Goal: Check status: Check status

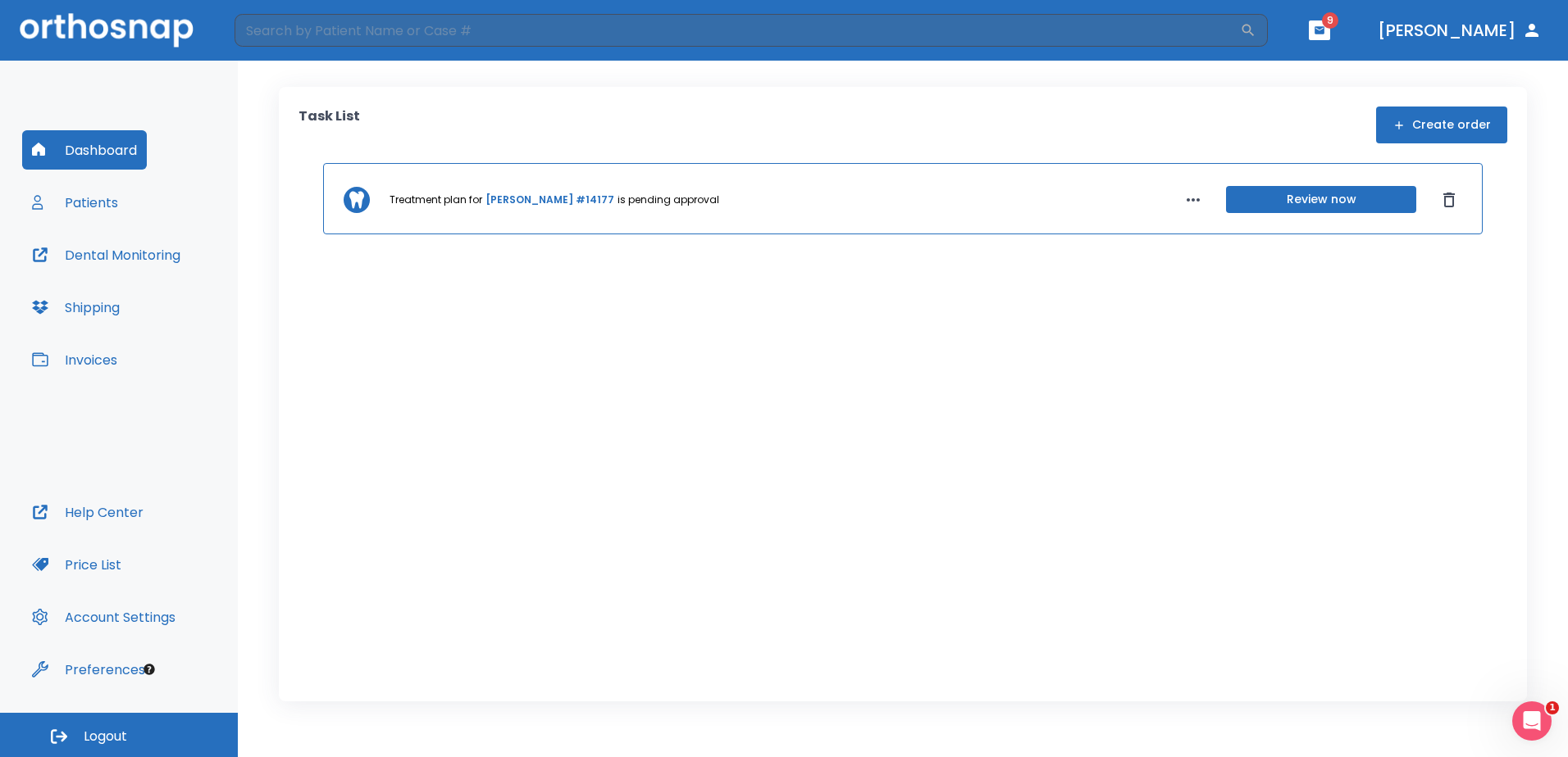
click at [779, 27] on span "9" at bounding box center [1330, 20] width 17 height 17
click at [779, 27] on icon "button" at bounding box center [1319, 30] width 10 height 7
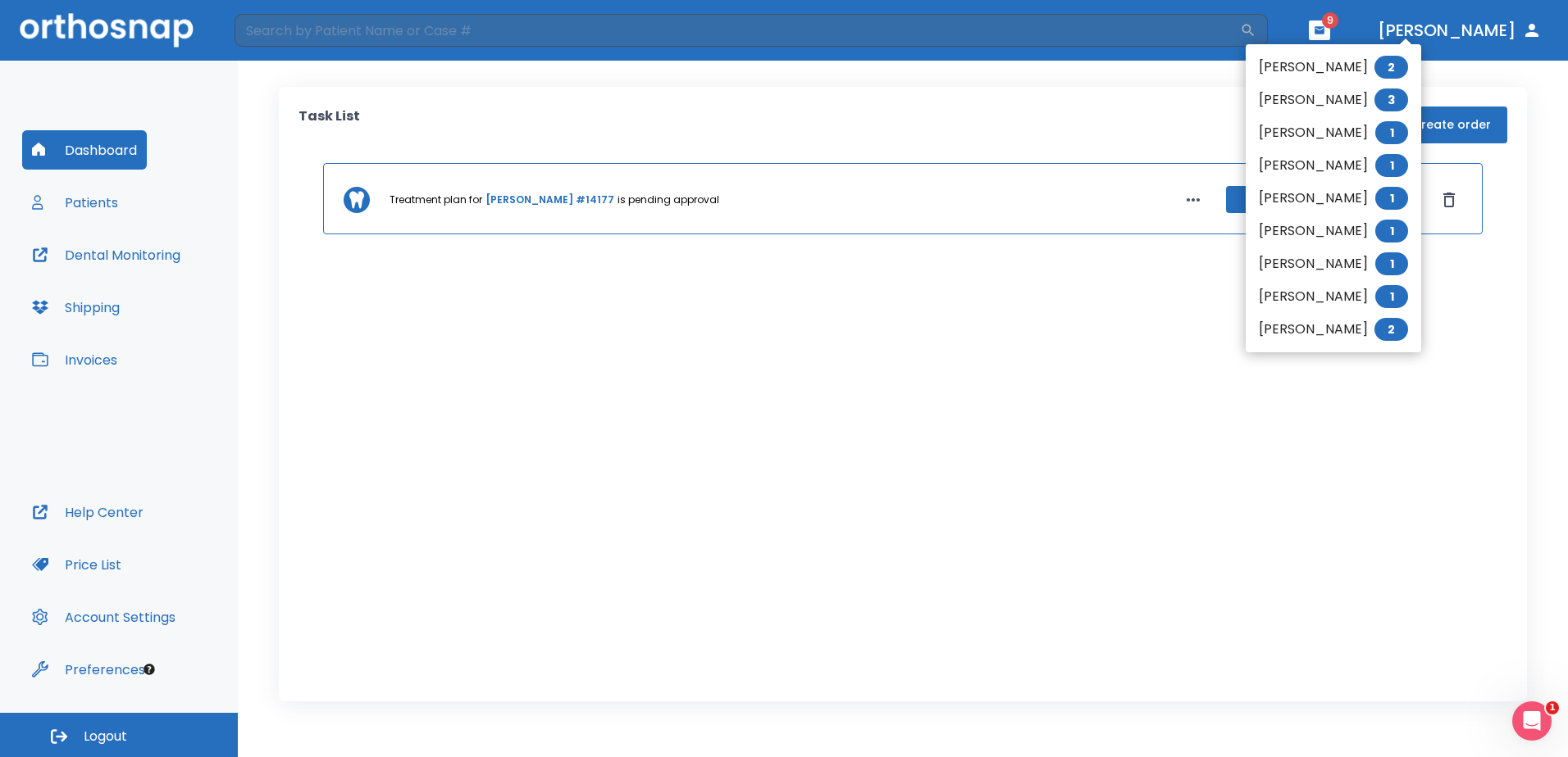
click at [779, 37] on div at bounding box center [784, 378] width 1568 height 757
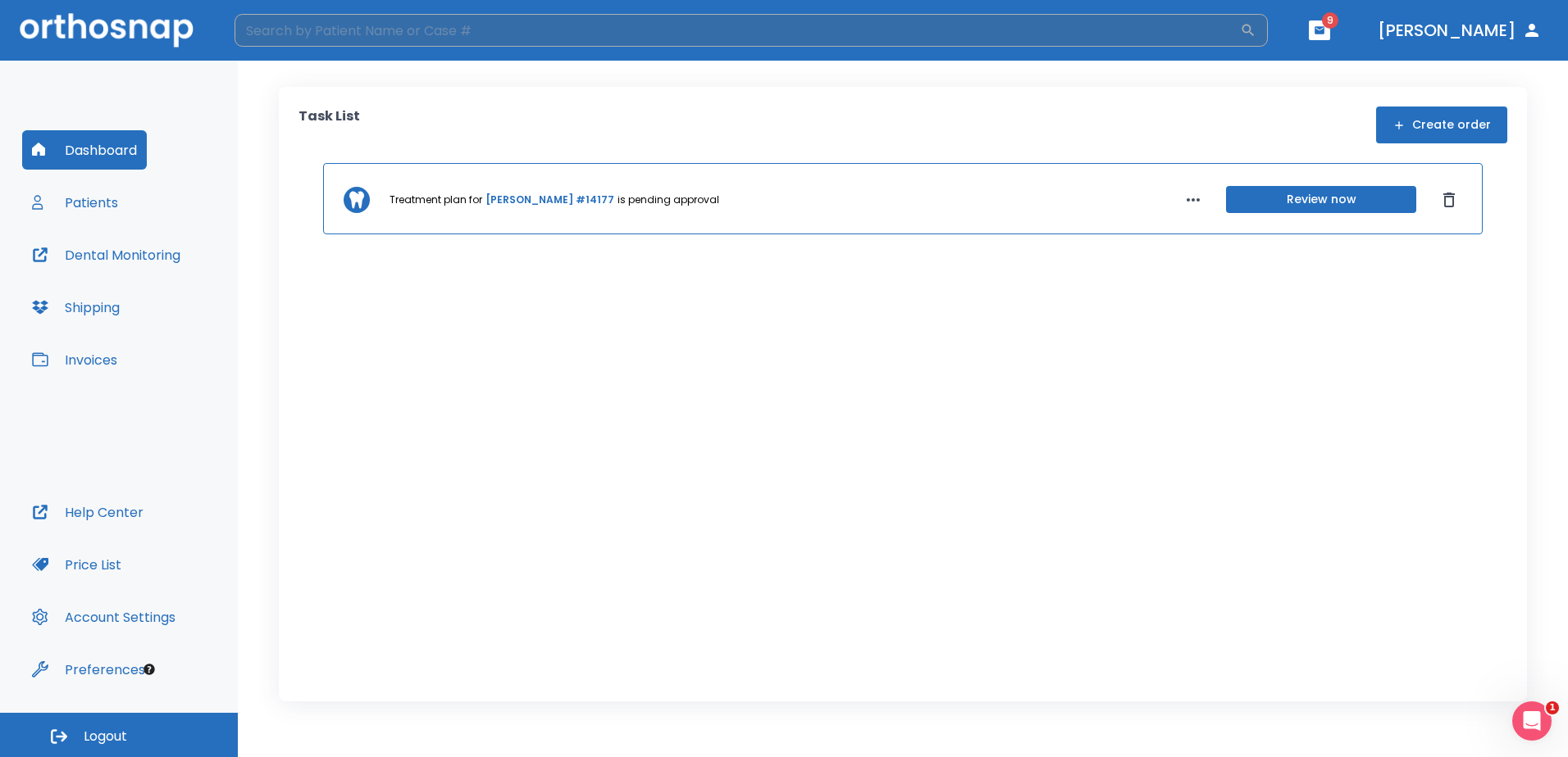
click at [779, 28] on input "search" at bounding box center [737, 30] width 1005 height 33
type input "[PERSON_NAME]"
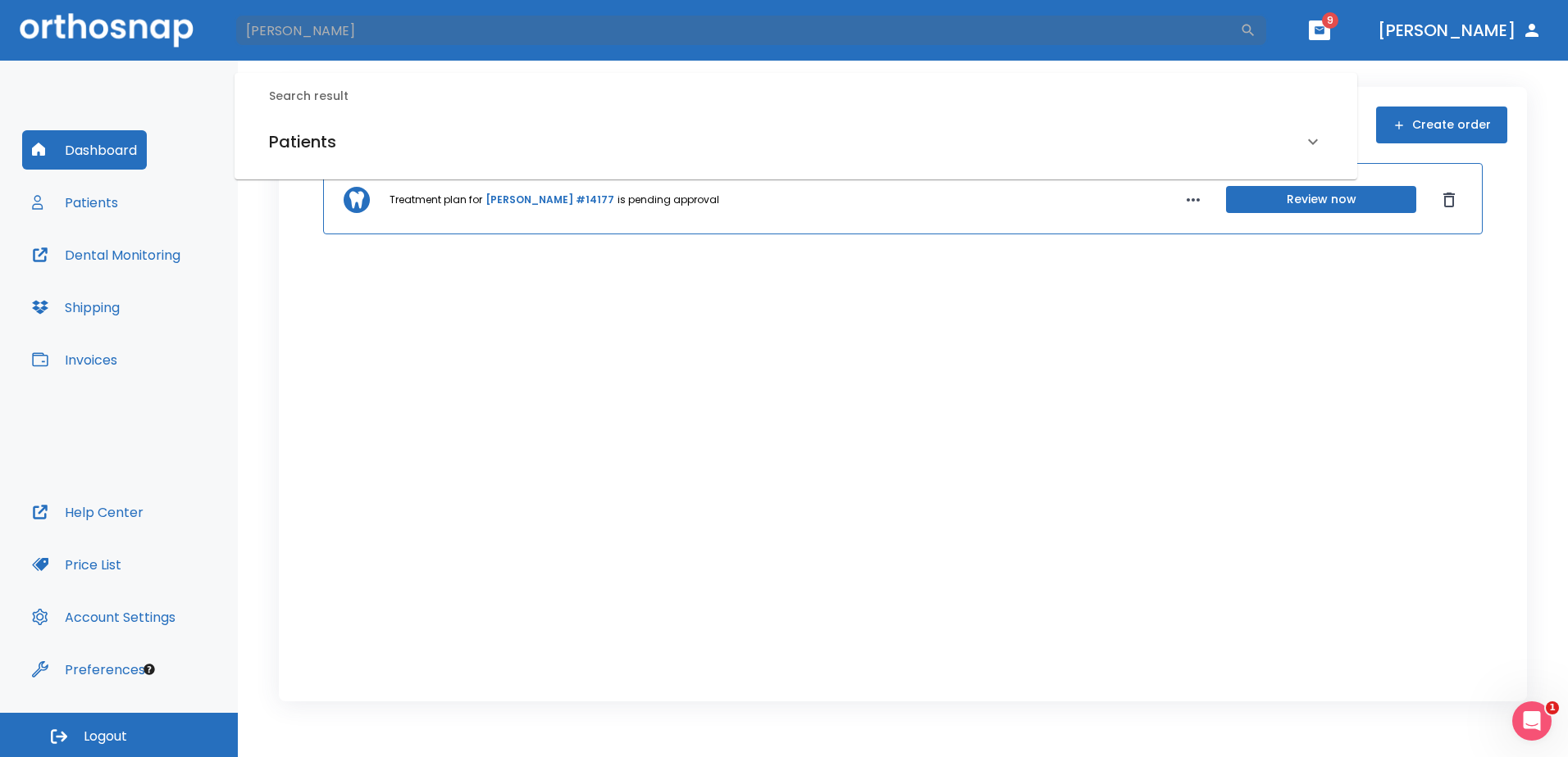
click at [660, 129] on div "Patients" at bounding box center [786, 142] width 1034 height 27
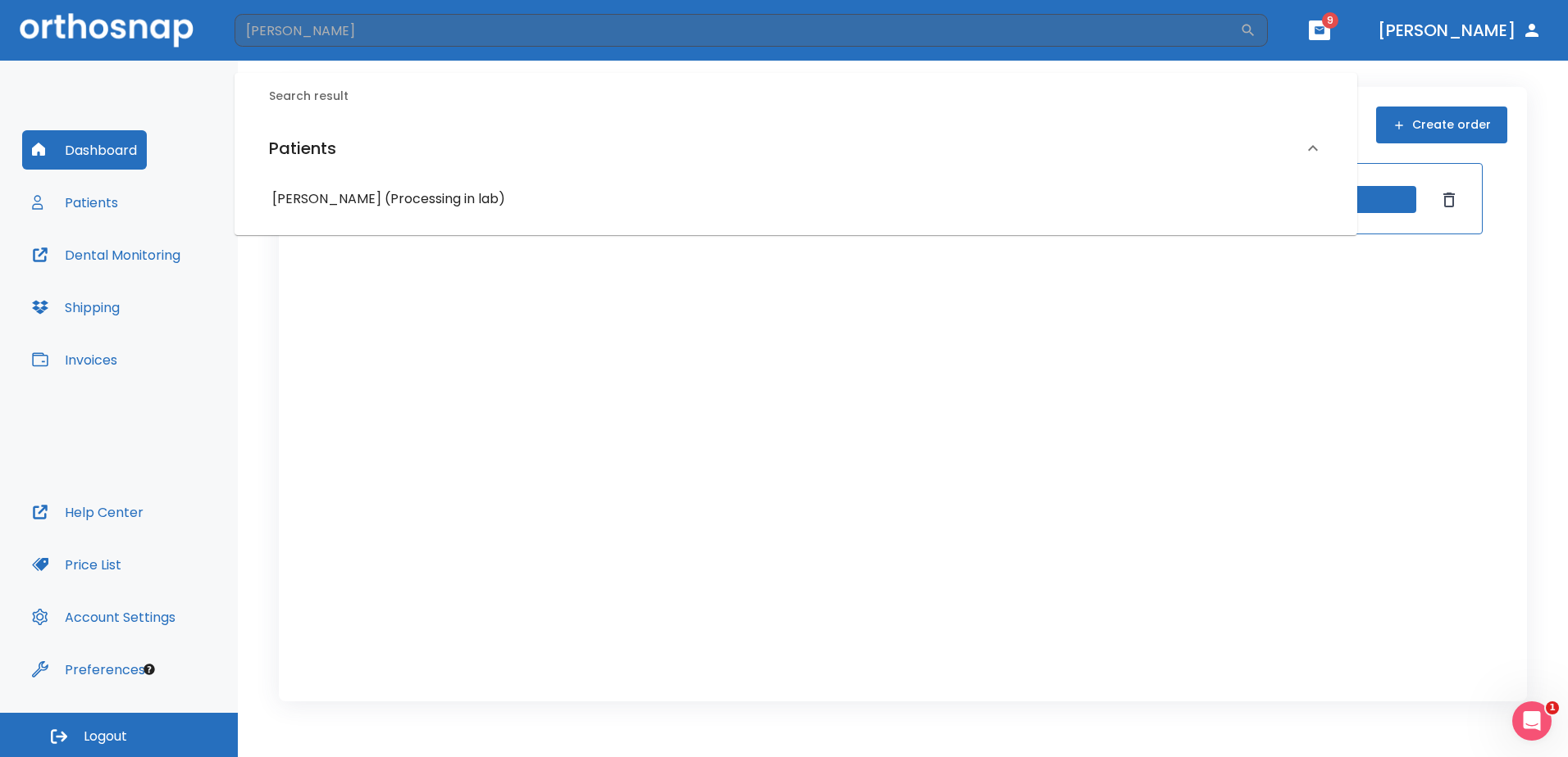
click at [573, 200] on h6 "[PERSON_NAME] (Processing in lab)" at bounding box center [796, 199] width 1048 height 23
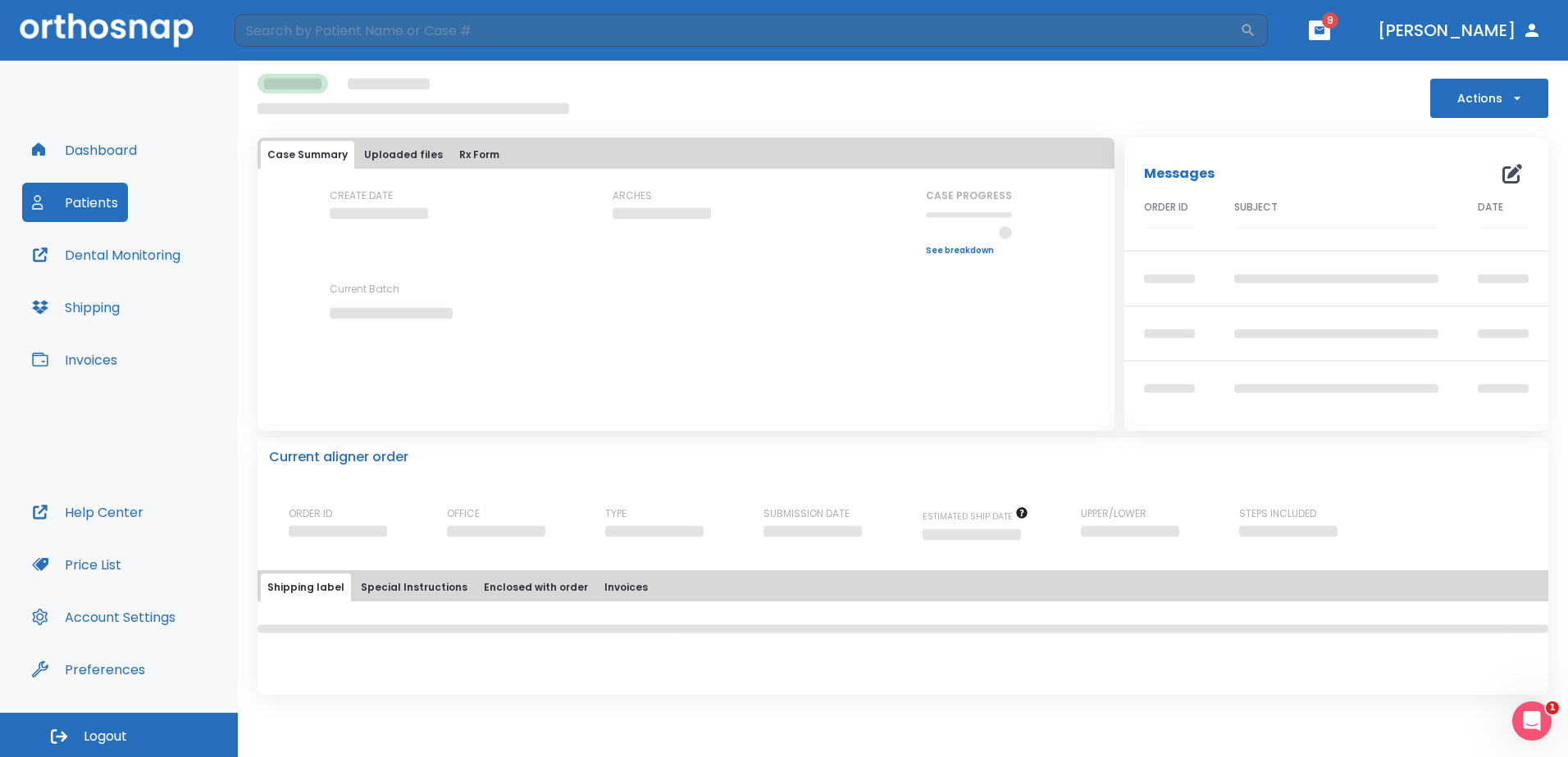
scroll to position [91, 0]
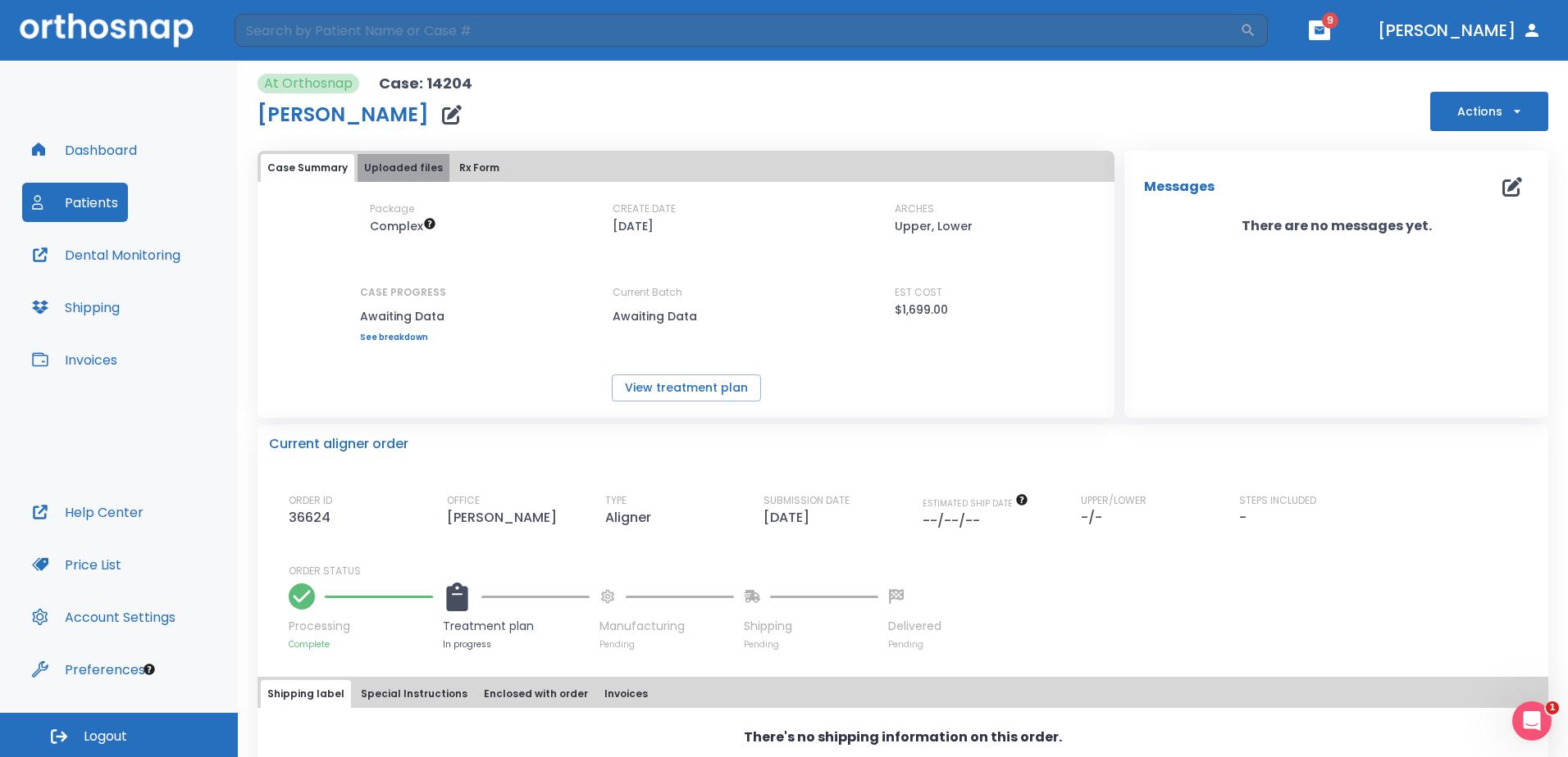
click at [412, 165] on button "Uploaded files" at bounding box center [404, 168] width 92 height 28
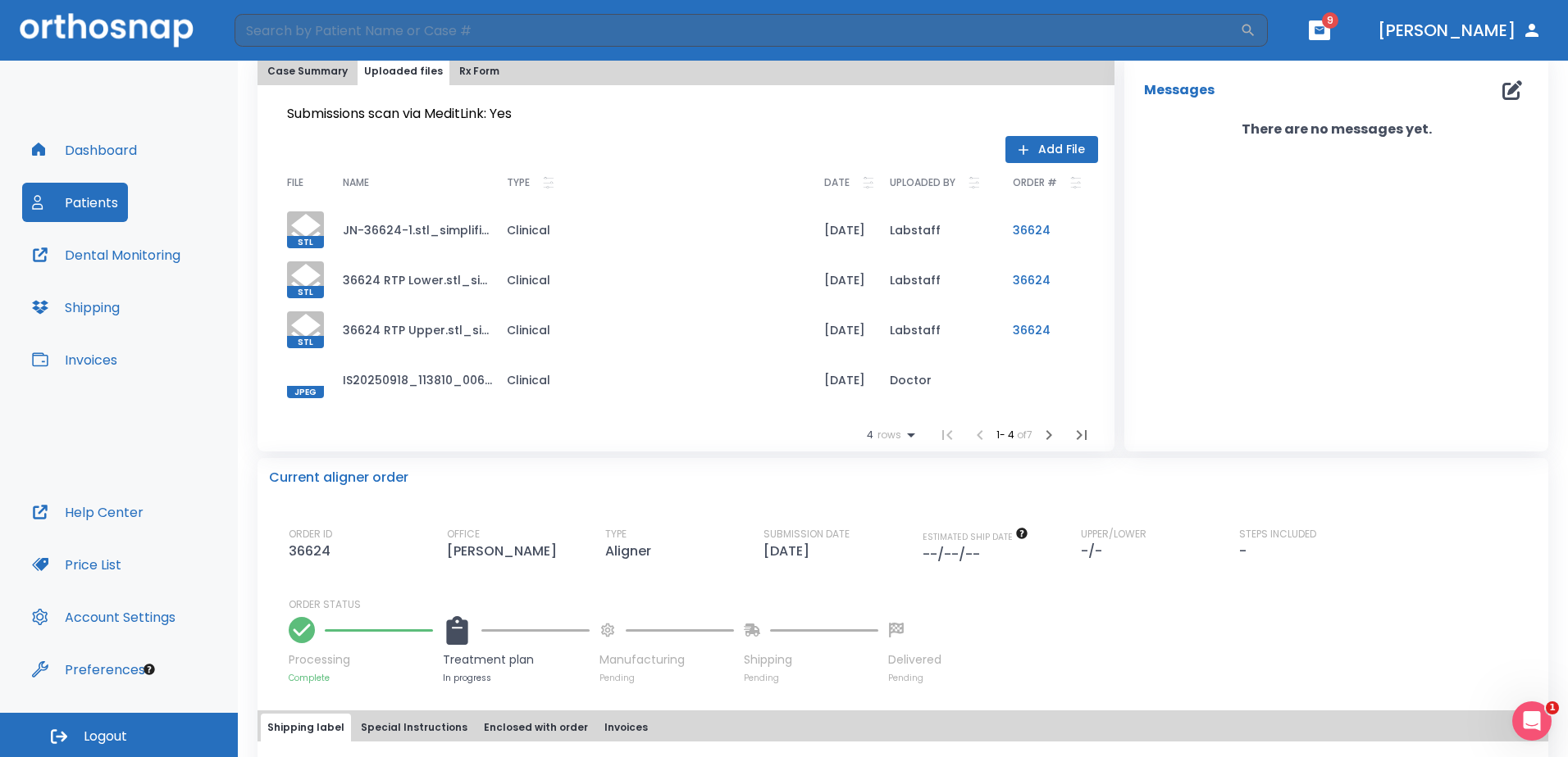
scroll to position [0, 0]
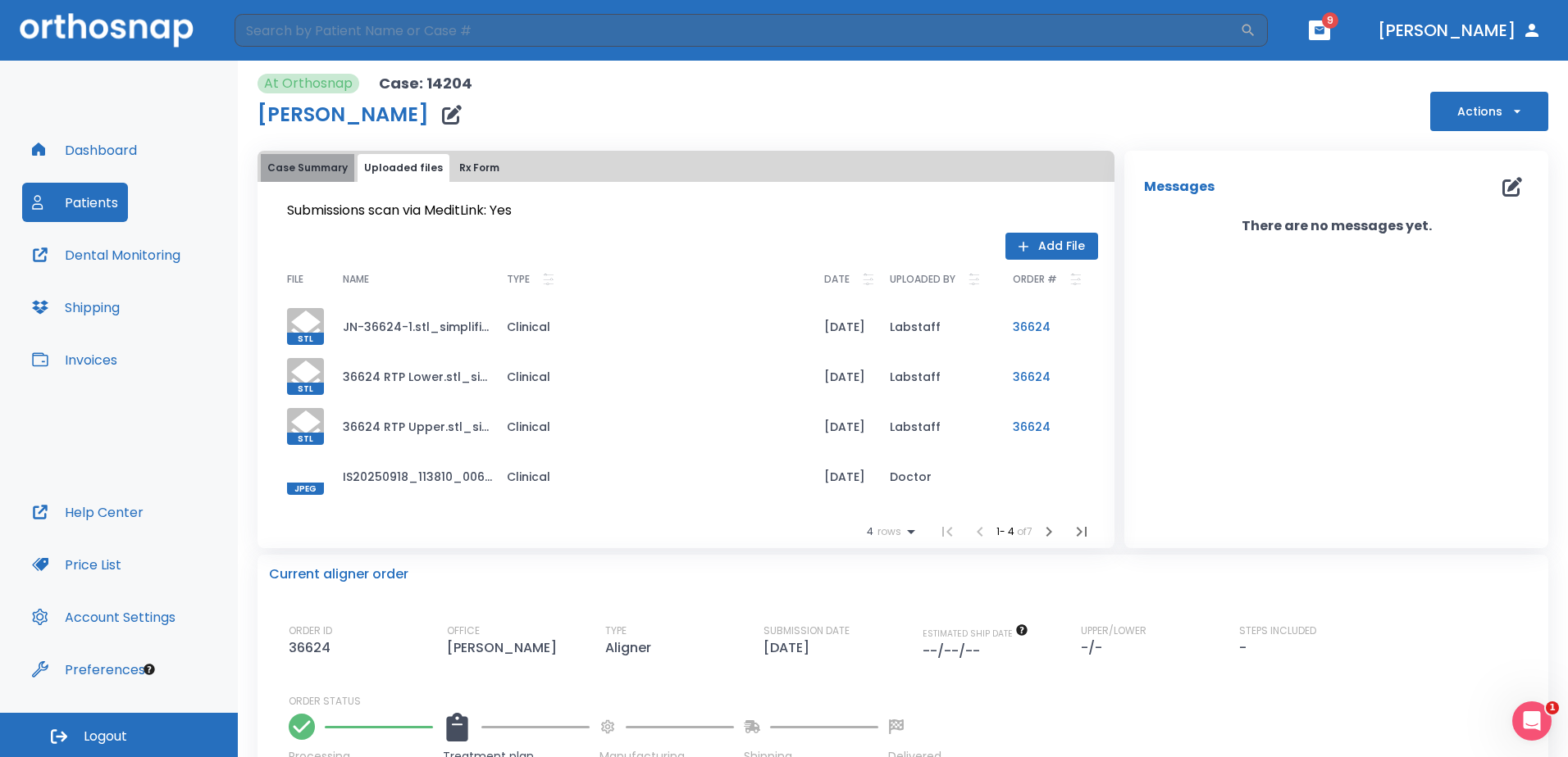
click at [325, 166] on button "Case Summary" at bounding box center [308, 168] width 94 height 28
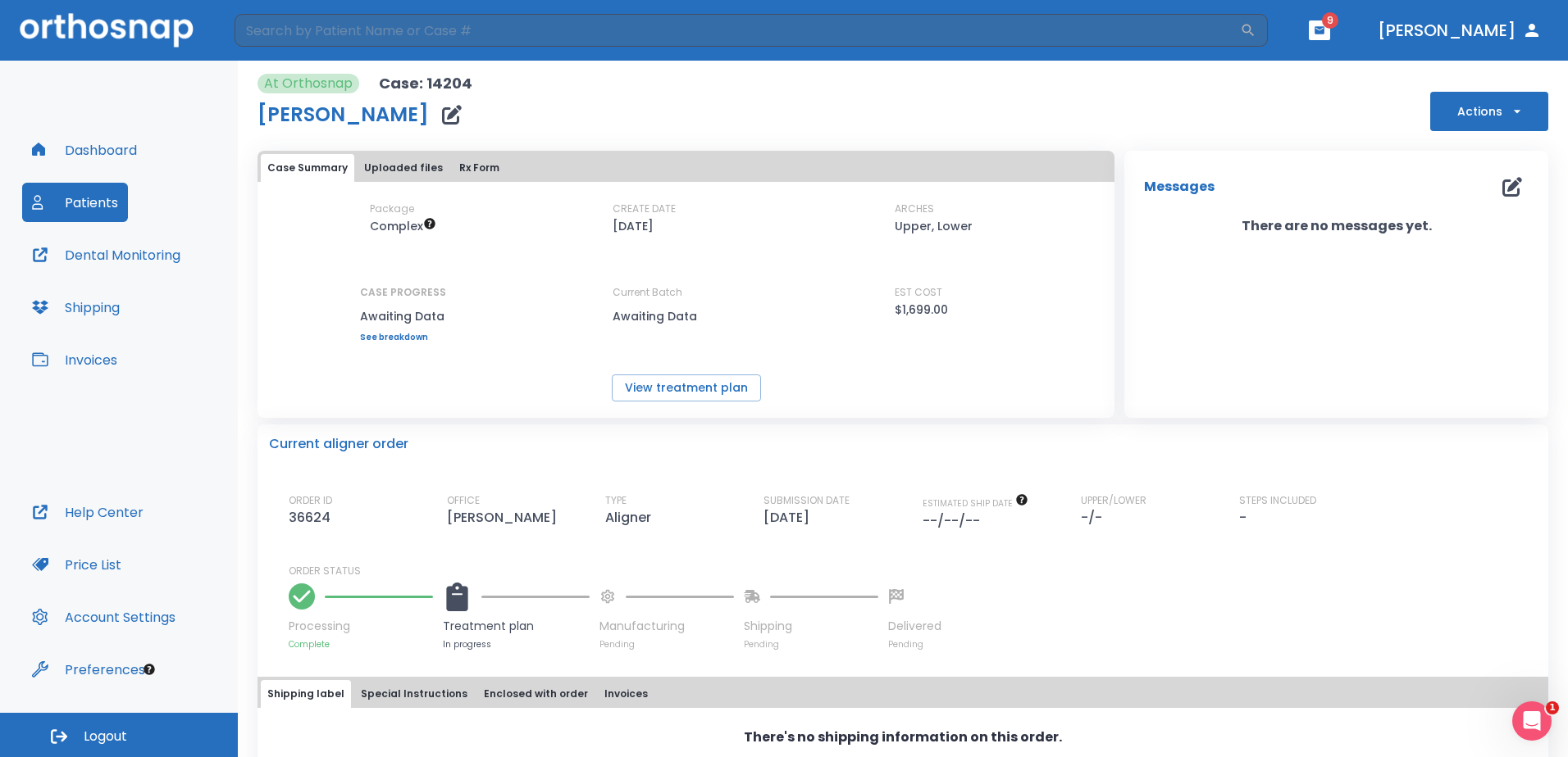
click at [779, 331] on div "Messages 0 There are no messages yet." at bounding box center [1336, 285] width 424 height 267
